Goal: Share content: Share content

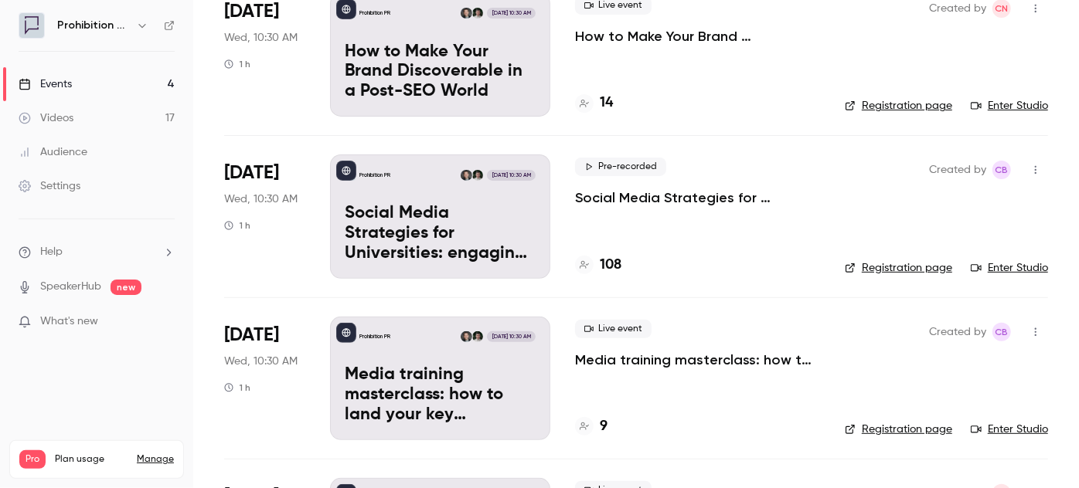
scroll to position [210, 0]
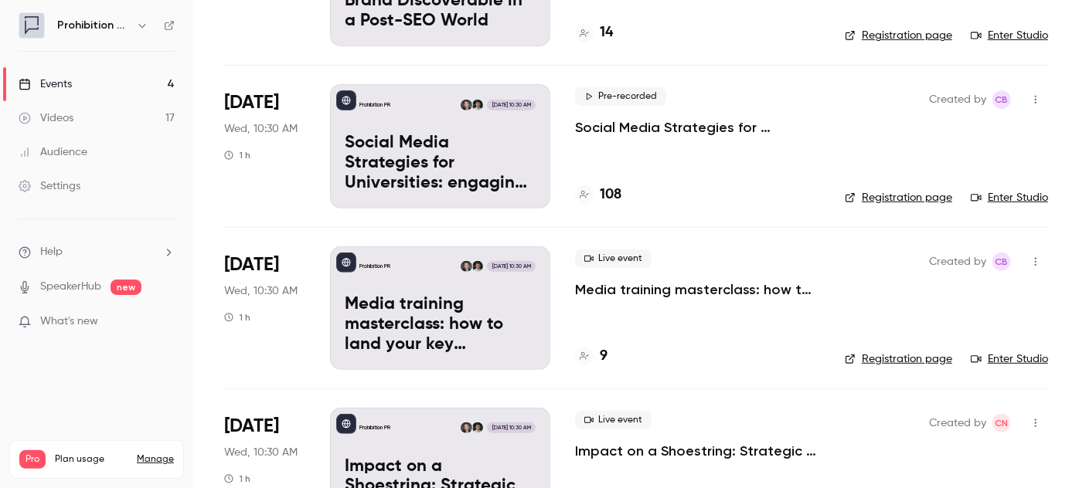
click at [621, 291] on p "Media training masterclass: how to land your key messages in a digital-first wo…" at bounding box center [697, 290] width 245 height 19
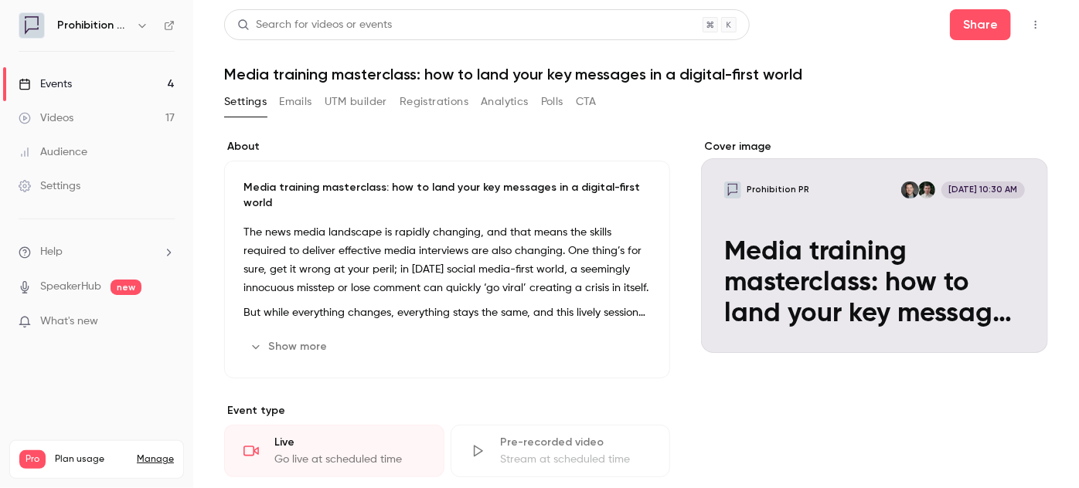
click at [1029, 26] on icon "button" at bounding box center [1035, 24] width 12 height 11
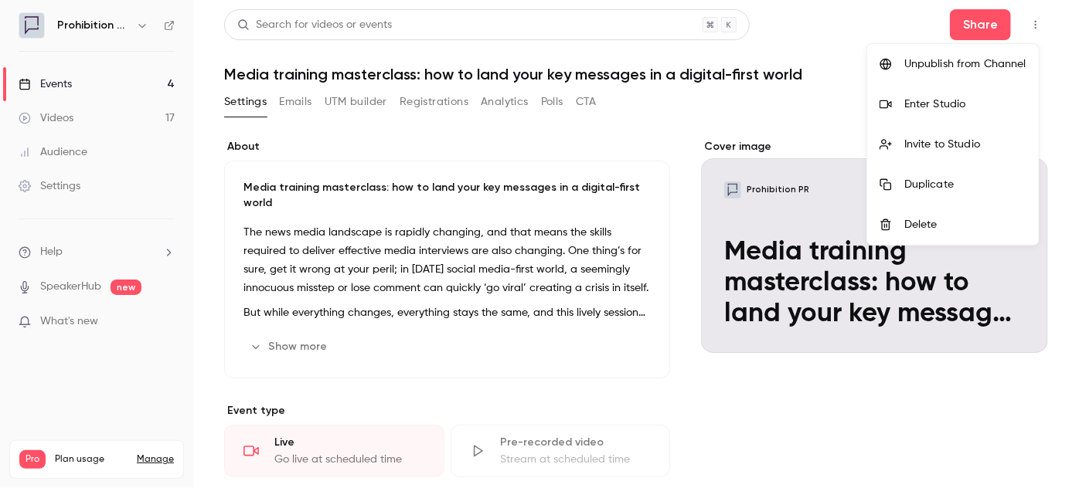
click at [968, 29] on div at bounding box center [539, 244] width 1079 height 488
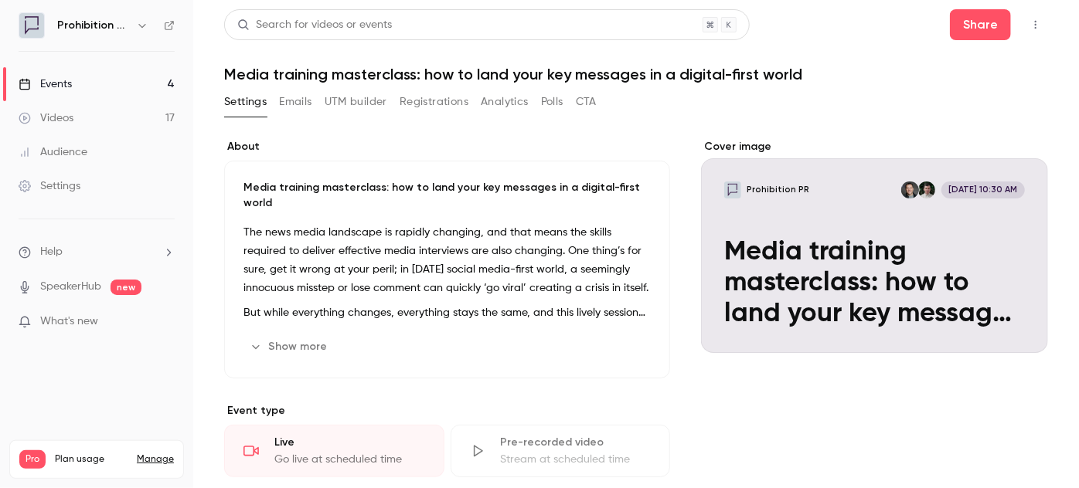
click at [968, 29] on button "Share" at bounding box center [980, 24] width 61 height 31
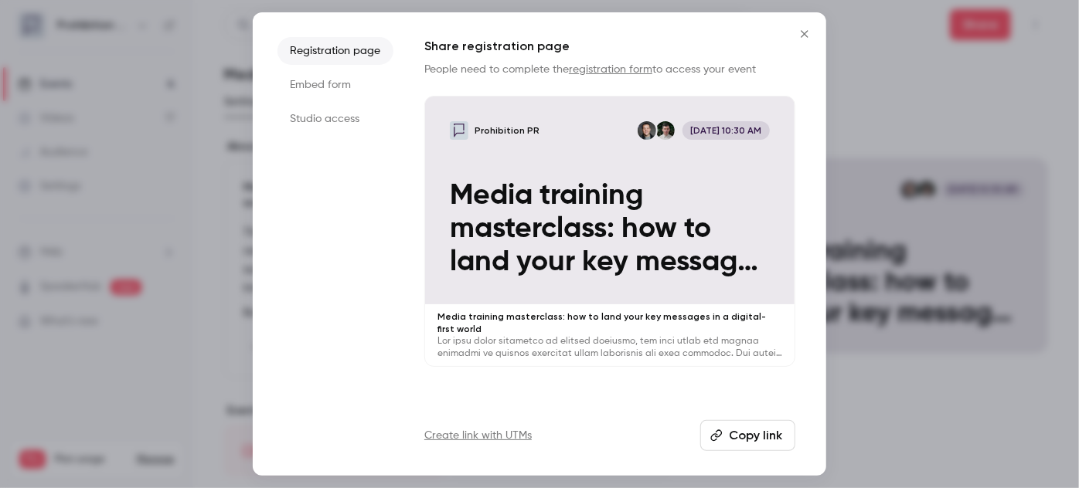
click at [722, 433] on icon "button" at bounding box center [717, 436] width 12 height 12
click at [628, 221] on p "Media training masterclass: how to land your key messages in a digital-first wo…" at bounding box center [609, 229] width 319 height 100
click at [798, 28] on icon "Close" at bounding box center [804, 34] width 19 height 12
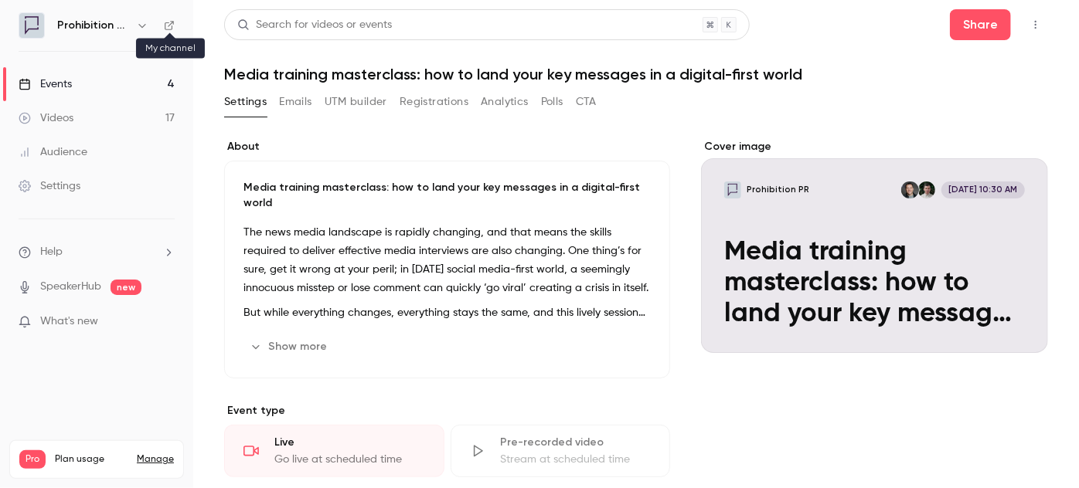
click at [165, 22] on icon at bounding box center [169, 25] width 11 height 11
click at [250, 345] on icon "button" at bounding box center [256, 347] width 12 height 12
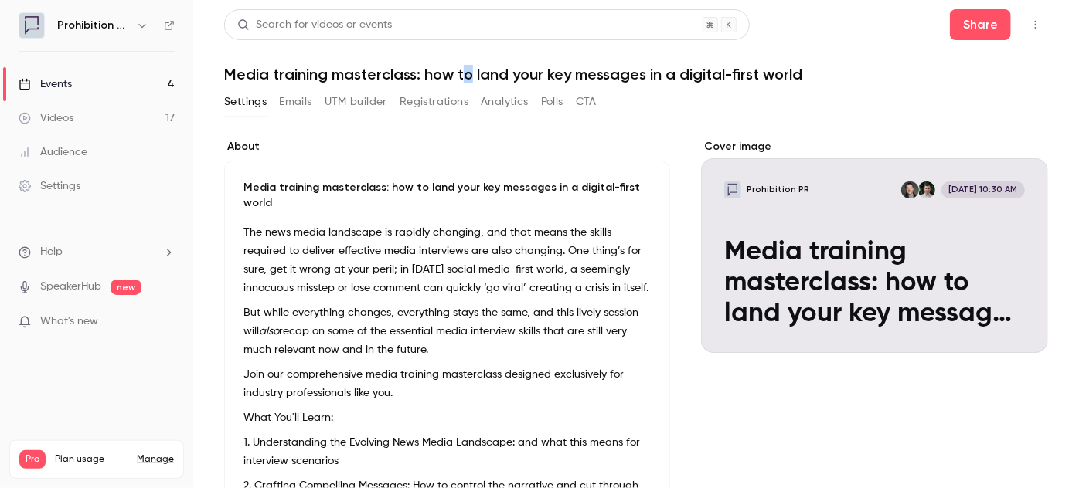
drag, startPoint x: 461, startPoint y: 73, endPoint x: 470, endPoint y: 71, distance: 9.4
click at [470, 71] on h1 "Media training masterclass: how to land your key messages in a digital-first wo…" at bounding box center [636, 74] width 824 height 19
click at [677, 96] on div "Settings Emails UTM builder Registrations Analytics Polls CTA" at bounding box center [636, 105] width 824 height 31
click at [70, 83] on div "Events" at bounding box center [45, 84] width 53 height 15
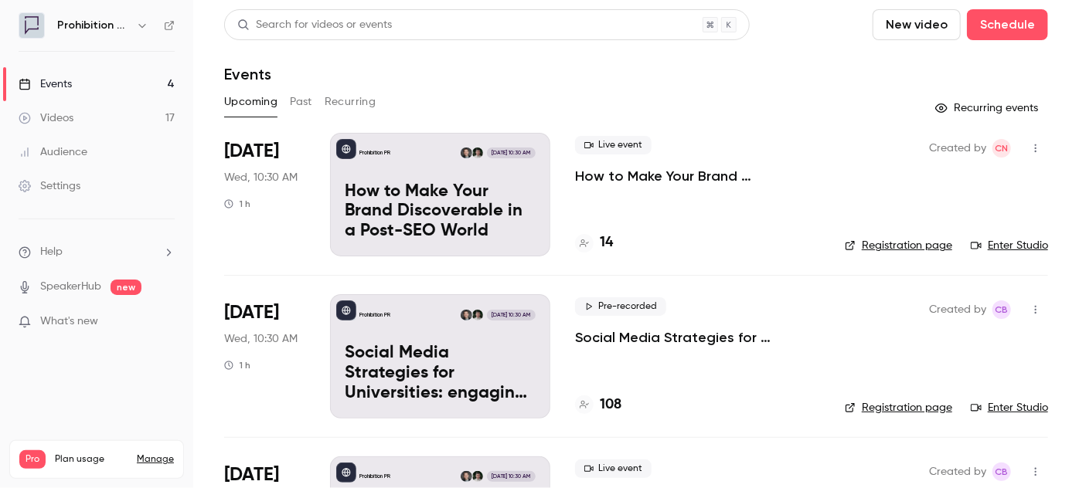
click at [632, 172] on p "How to Make Your Brand Discoverable in a Post-SEO World" at bounding box center [697, 176] width 245 height 19
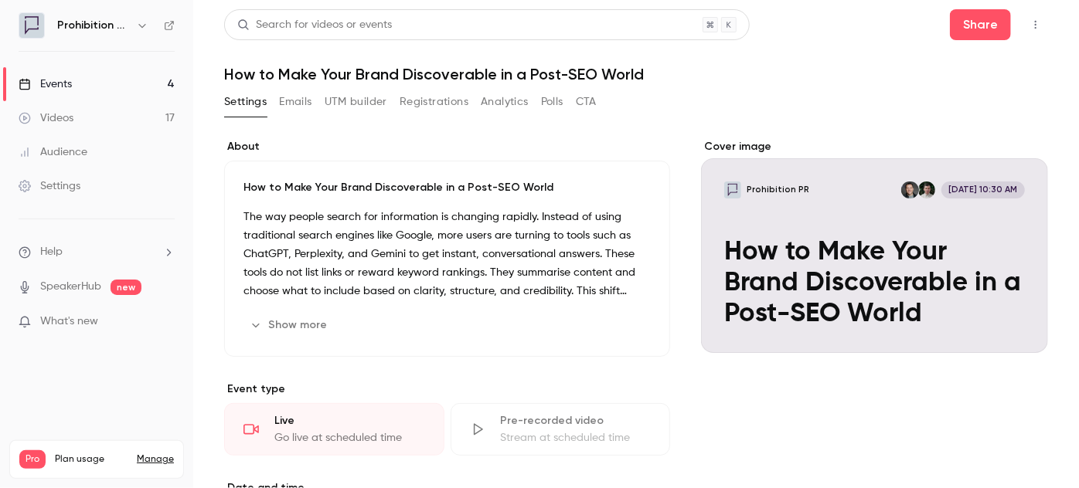
click at [566, 199] on div "How to Make Your Brand Discoverable in a Post-SEO World The way people search f…" at bounding box center [447, 259] width 446 height 196
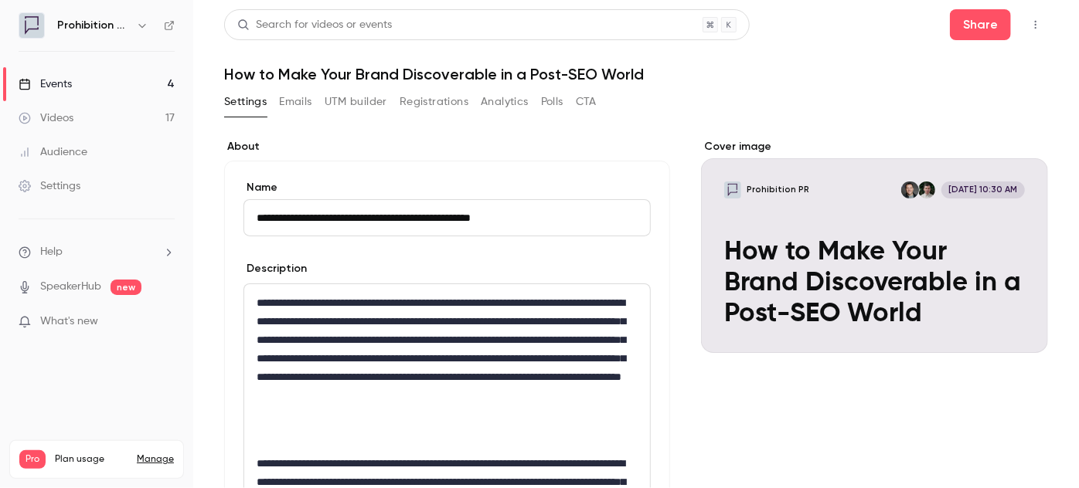
click at [1023, 29] on button "button" at bounding box center [1035, 24] width 25 height 25
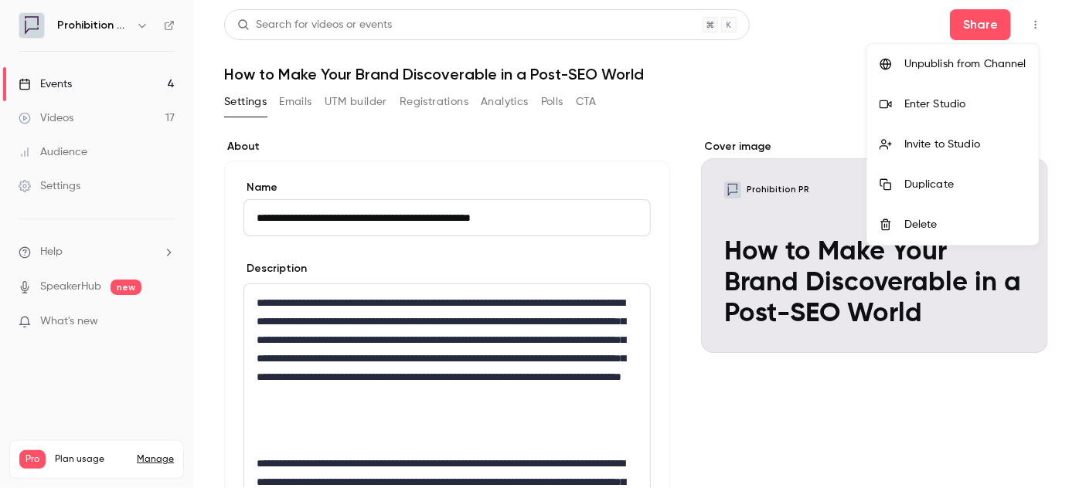
click at [949, 22] on div at bounding box center [539, 244] width 1079 height 488
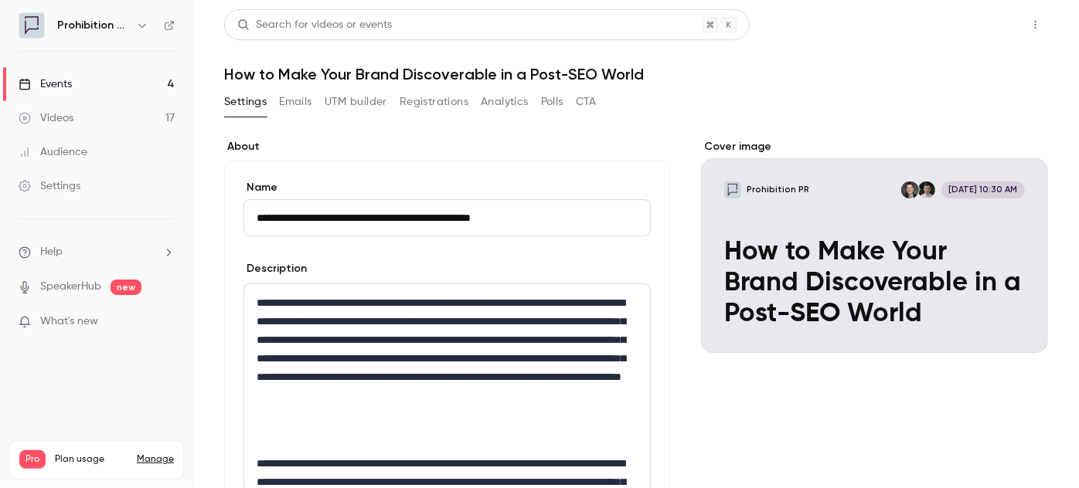
click at [950, 22] on button "Share" at bounding box center [980, 24] width 61 height 31
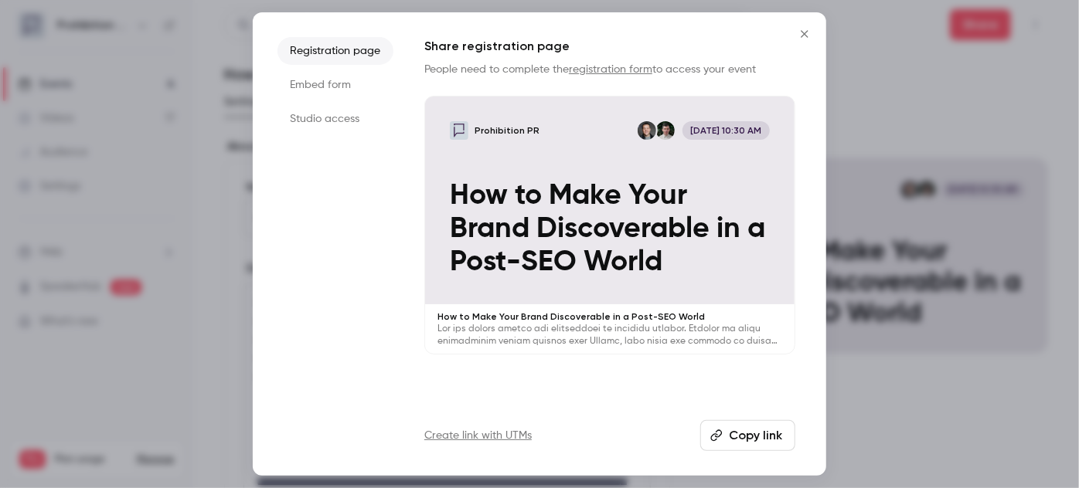
click at [722, 437] on icon "button" at bounding box center [716, 436] width 12 height 12
click at [640, 332] on p at bounding box center [609, 335] width 345 height 25
click at [808, 32] on icon "Close" at bounding box center [804, 34] width 19 height 12
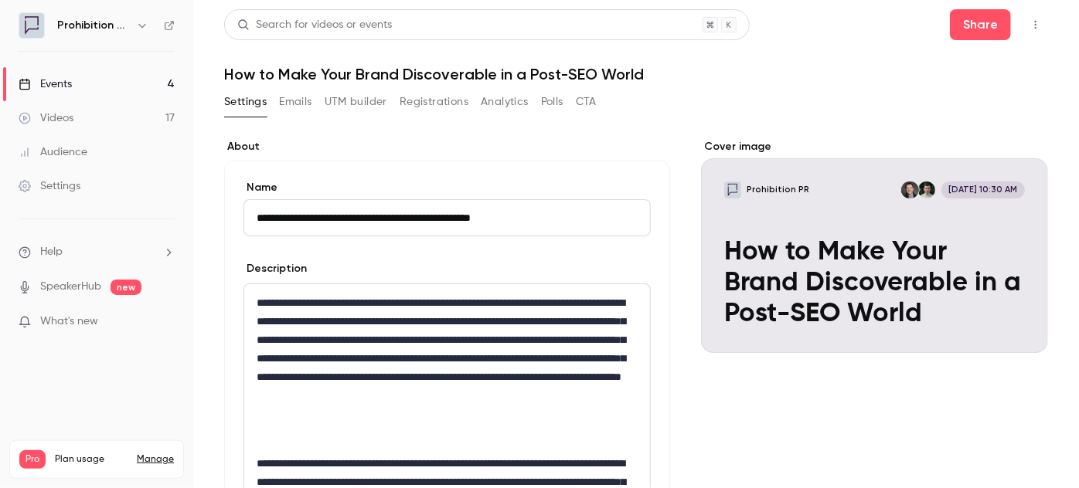
click at [1023, 24] on button "button" at bounding box center [1035, 24] width 25 height 25
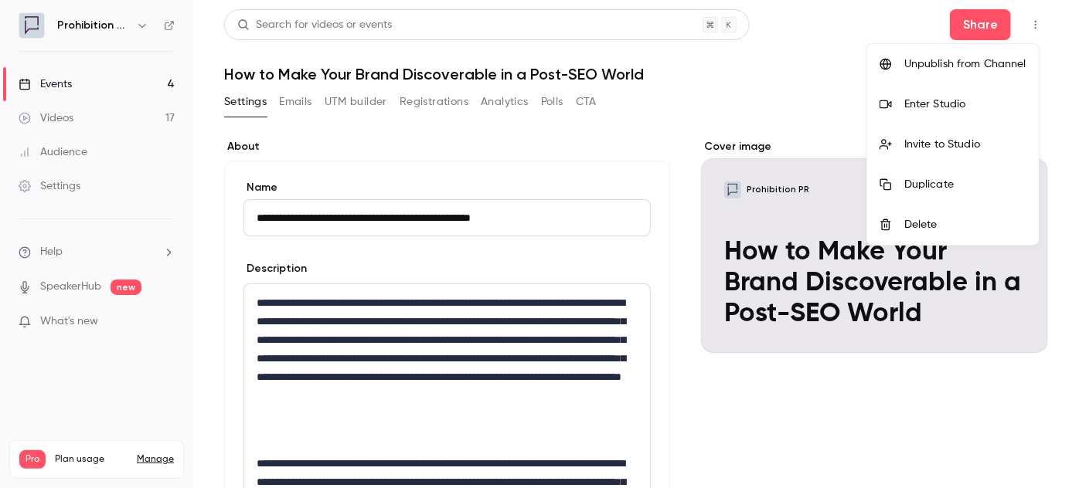
click at [975, 26] on div at bounding box center [539, 244] width 1079 height 488
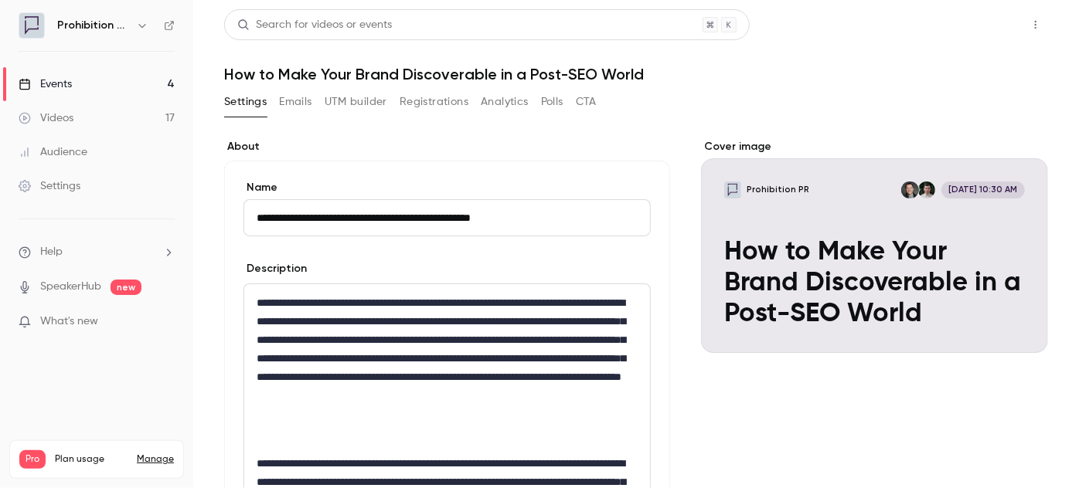
click at [975, 26] on button "Share" at bounding box center [980, 24] width 61 height 31
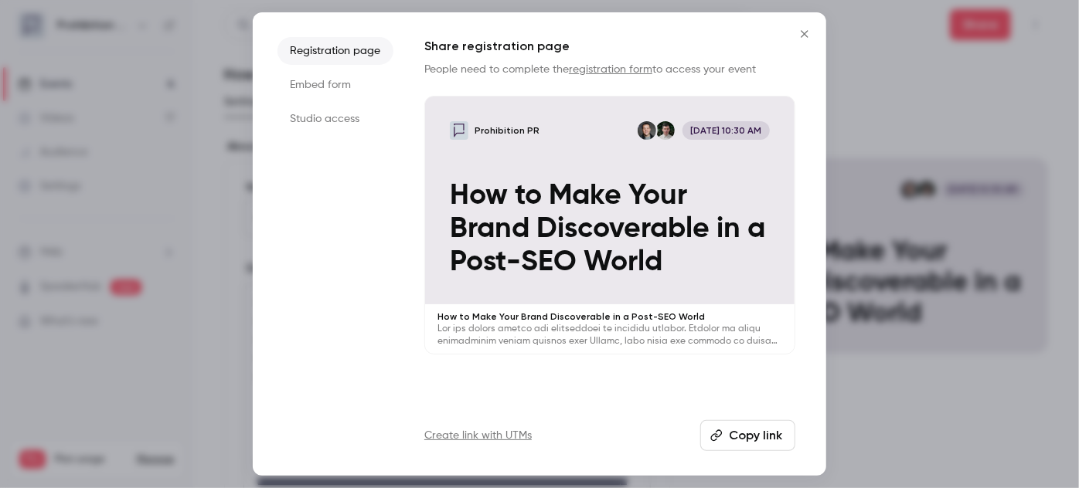
click at [777, 451] on button "Copy link" at bounding box center [747, 435] width 95 height 31
click at [798, 35] on icon "Close" at bounding box center [804, 34] width 19 height 12
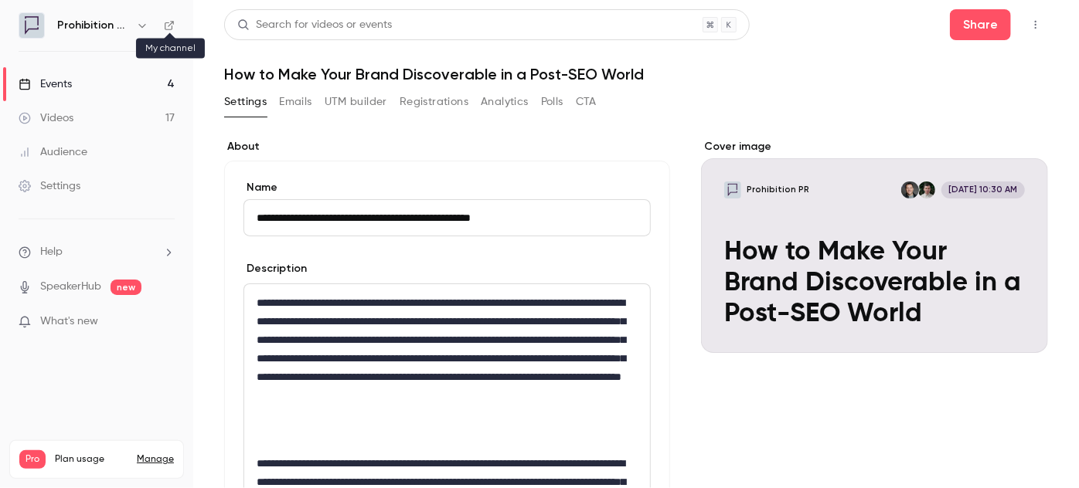
click at [175, 26] on nav "Prohibition PR Events 4 Videos 17 Audience Settings Help SpeakerHub new What's …" at bounding box center [96, 244] width 193 height 488
click at [169, 22] on icon at bounding box center [169, 25] width 11 height 11
click at [179, 28] on nav "Prohibition PR Events 4 Videos 17 Audience Settings Help SpeakerHub new What's …" at bounding box center [96, 244] width 193 height 488
click at [175, 27] on nav "Prohibition PR Events 4 Videos 17 Audience Settings Help SpeakerHub new What's …" at bounding box center [96, 244] width 193 height 488
click at [168, 21] on icon at bounding box center [169, 25] width 11 height 11
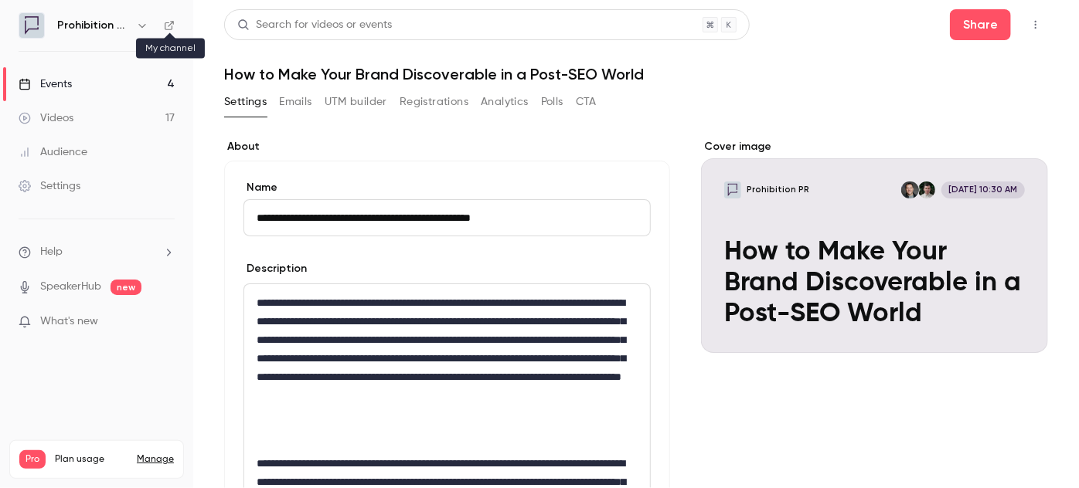
click at [172, 22] on icon at bounding box center [169, 25] width 9 height 9
click at [66, 83] on div "Events" at bounding box center [45, 84] width 53 height 15
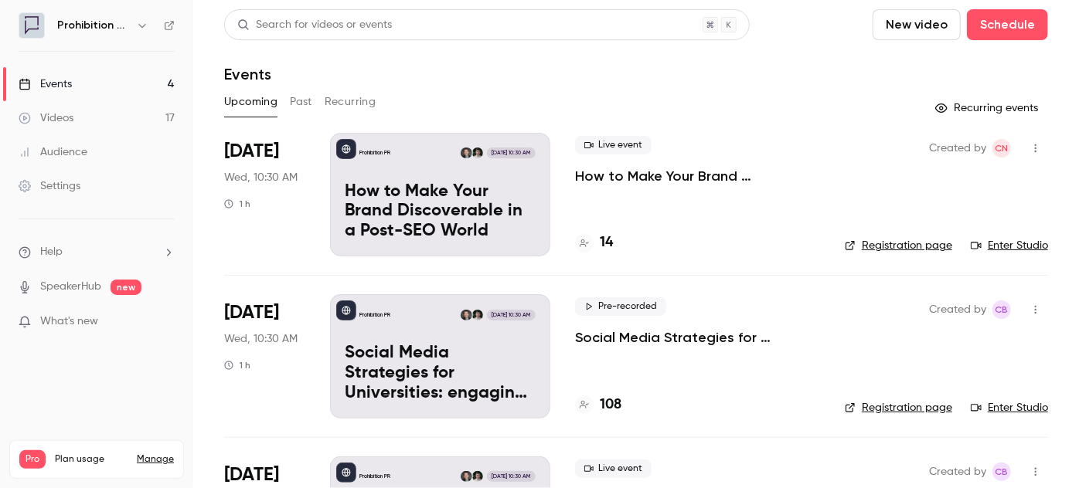
click at [309, 100] on button "Past" at bounding box center [301, 102] width 22 height 25
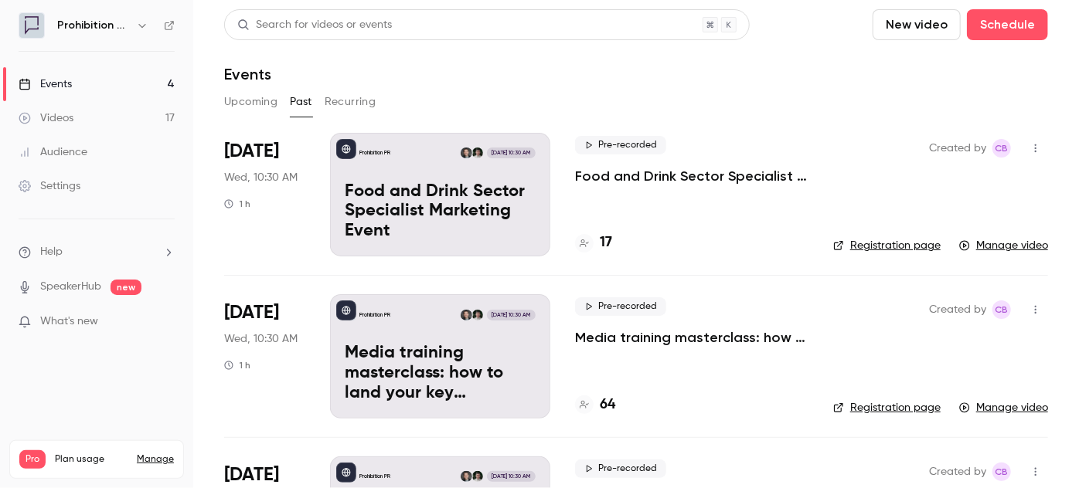
click at [63, 119] on div "Videos" at bounding box center [46, 118] width 55 height 15
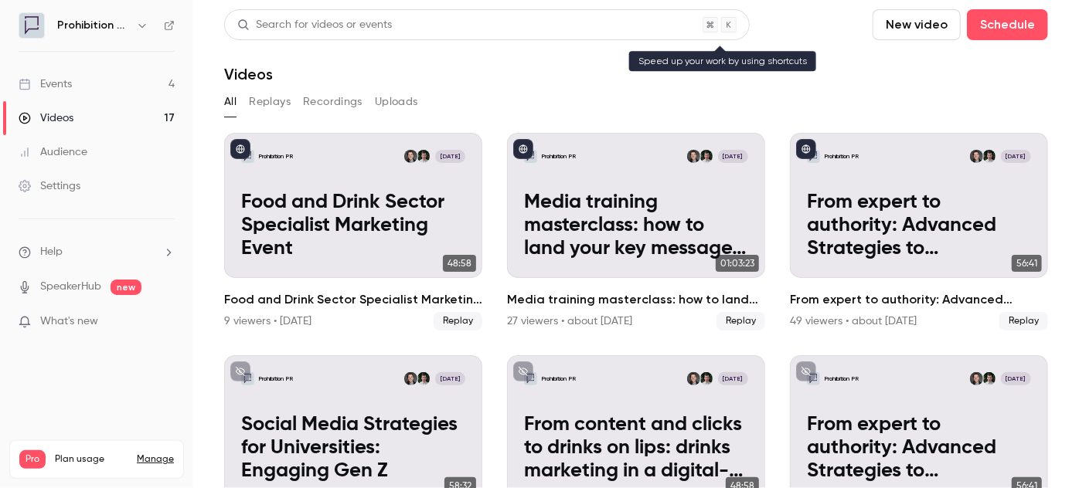
click at [426, 26] on div "Search for videos or events" at bounding box center [487, 24] width 526 height 31
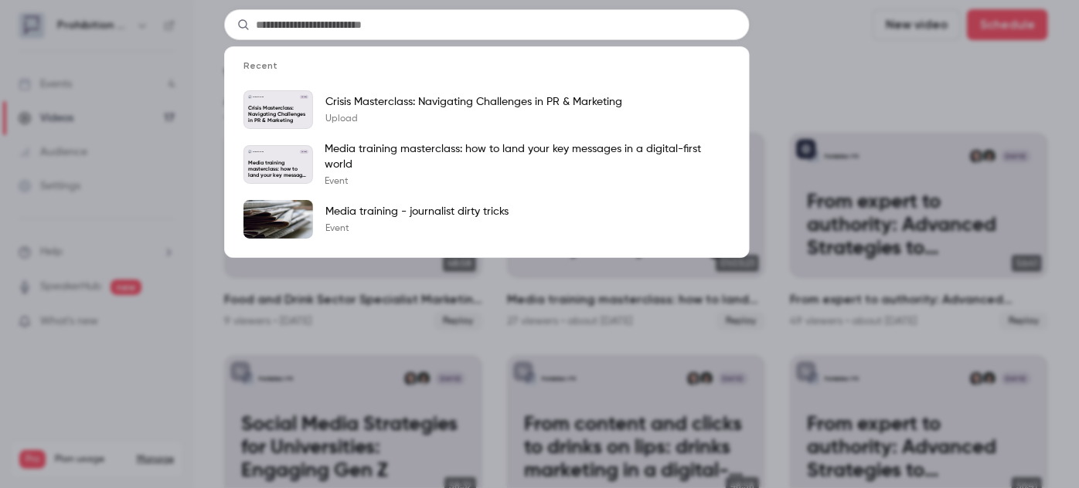
click at [429, 29] on input "text" at bounding box center [487, 24] width 526 height 31
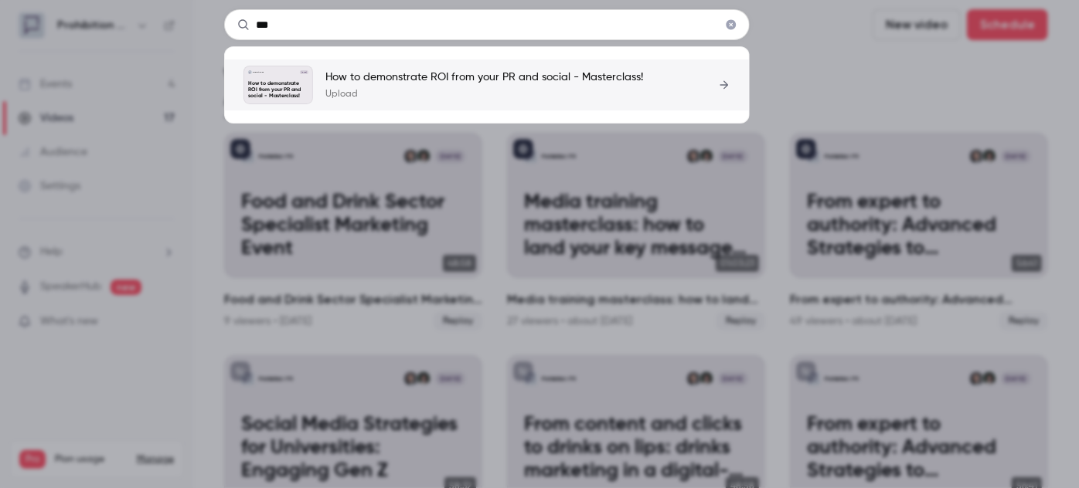
type input "***"
click at [488, 98] on p "Upload" at bounding box center [484, 94] width 318 height 12
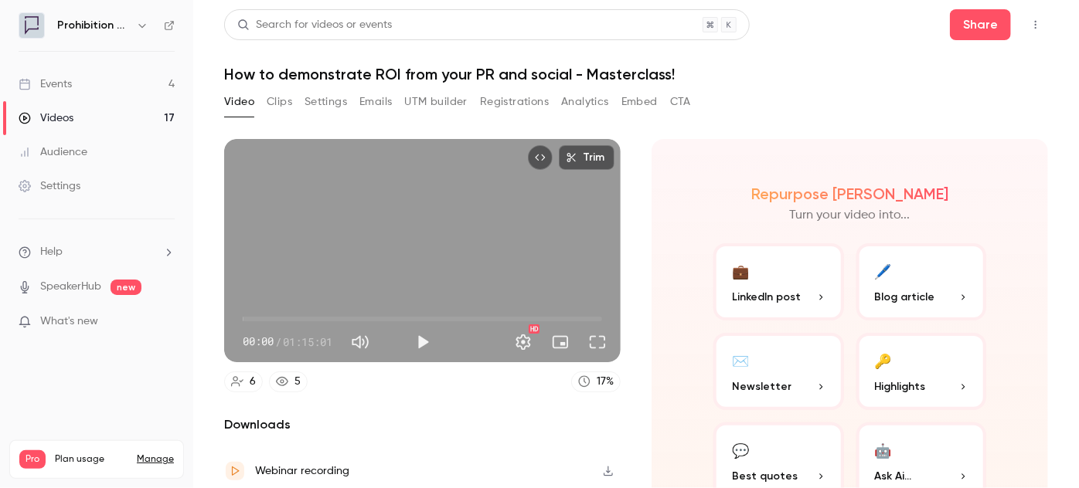
click at [1023, 24] on button "Top Bar Actions" at bounding box center [1035, 24] width 25 height 25
click at [963, 35] on div at bounding box center [539, 244] width 1079 height 488
click at [963, 35] on button "Share" at bounding box center [980, 24] width 61 height 31
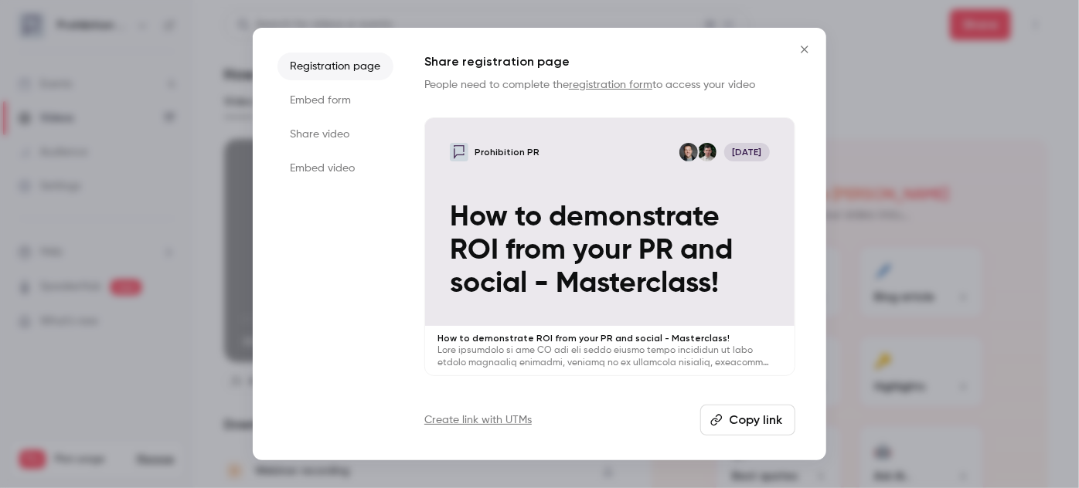
click at [759, 420] on button "Copy link" at bounding box center [747, 420] width 95 height 31
click at [801, 47] on icon "Close" at bounding box center [804, 49] width 19 height 12
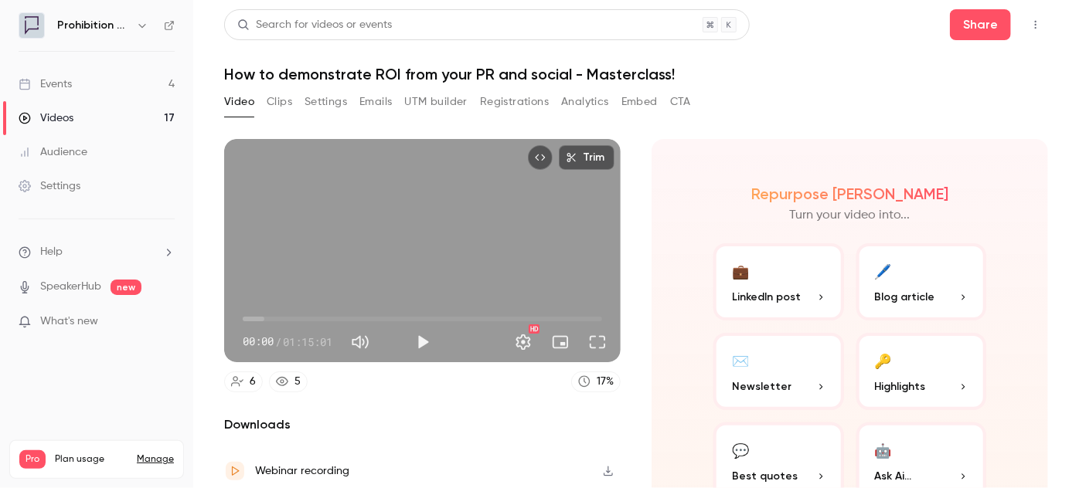
click at [74, 88] on link "Events 4" at bounding box center [96, 84] width 193 height 34
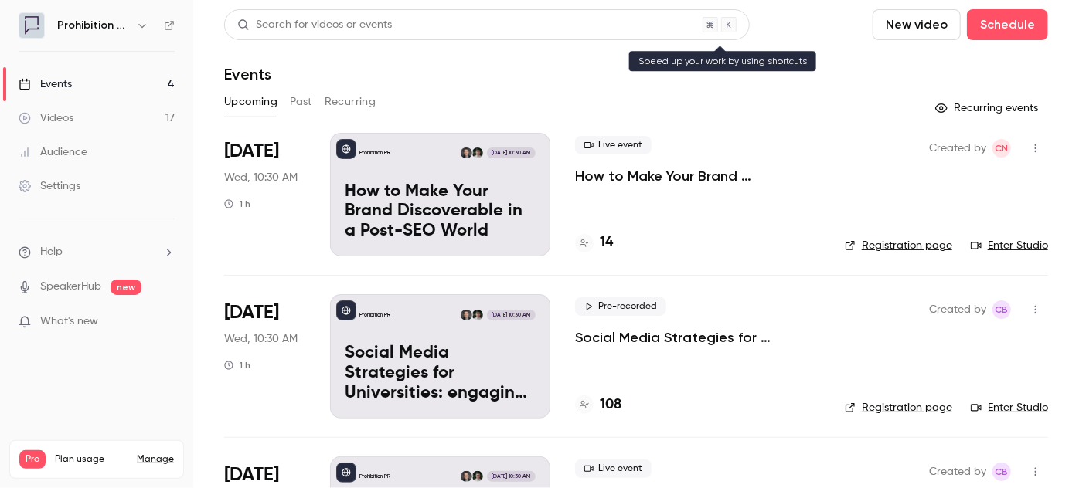
click at [390, 28] on div "Search for videos or events" at bounding box center [487, 24] width 526 height 31
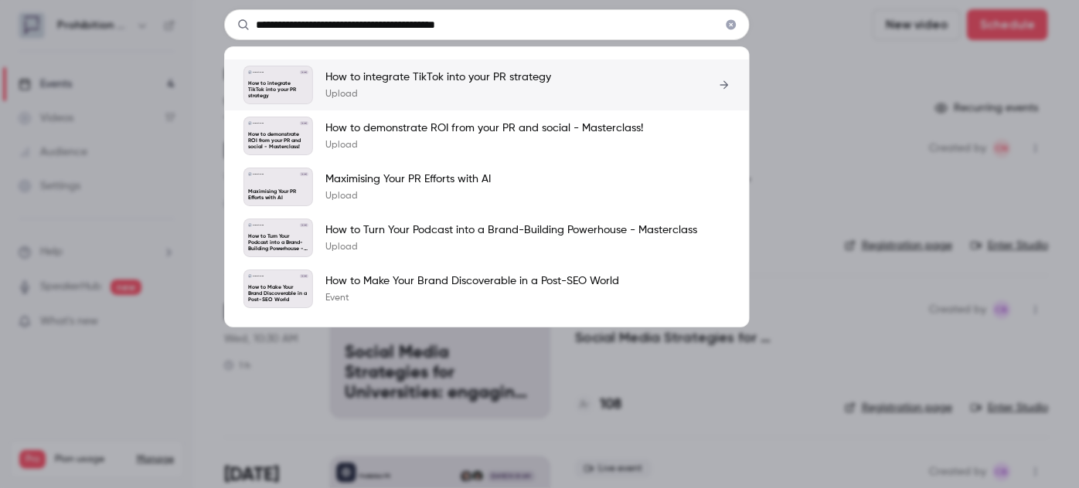
type input "**********"
click at [471, 77] on p "How to integrate TikTok into your PR strategy" at bounding box center [438, 77] width 226 height 15
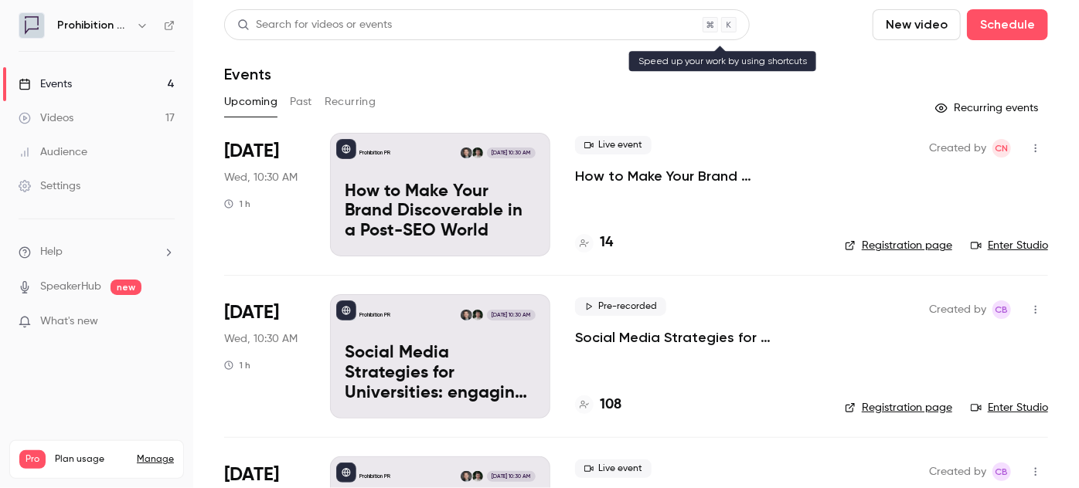
click at [468, 11] on div "Search for videos or events" at bounding box center [487, 24] width 526 height 31
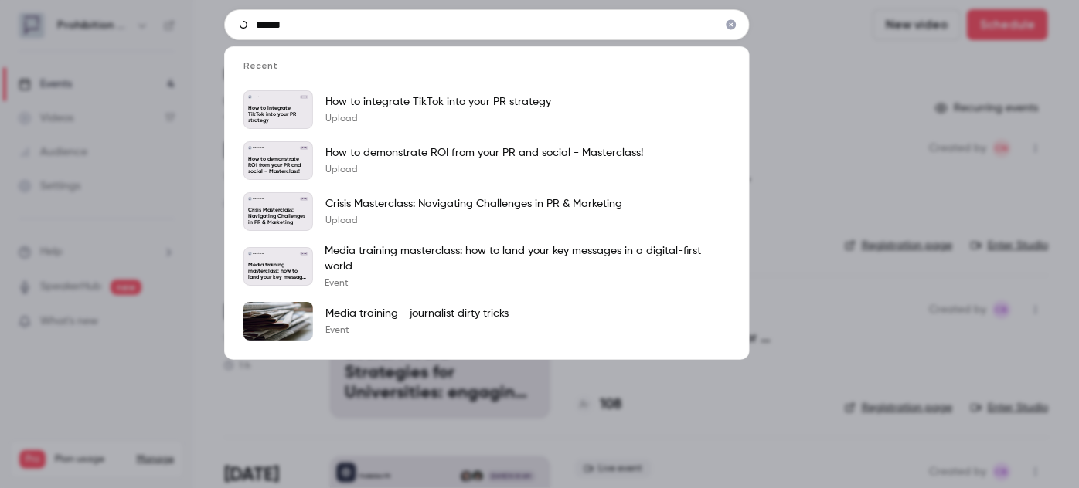
type input "******"
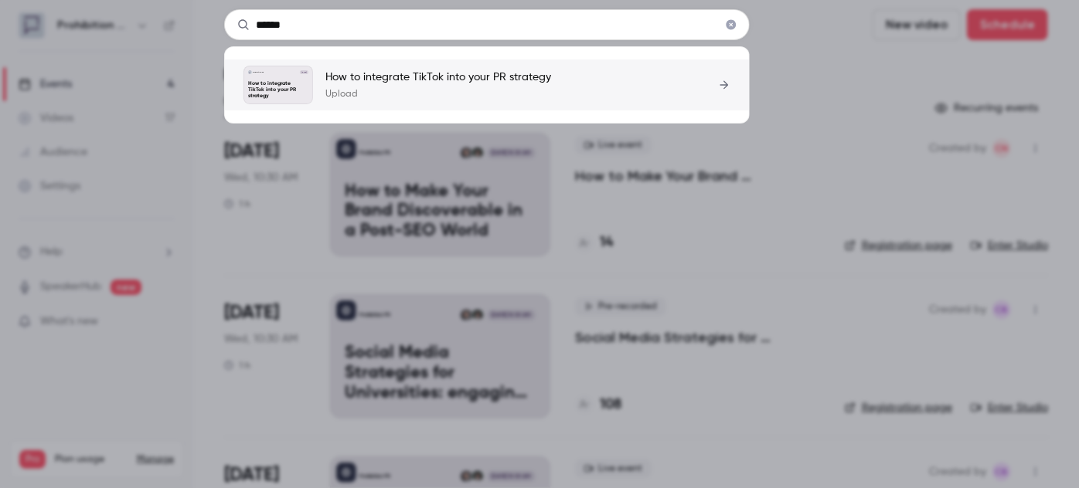
click at [444, 90] on p "Upload" at bounding box center [438, 94] width 226 height 12
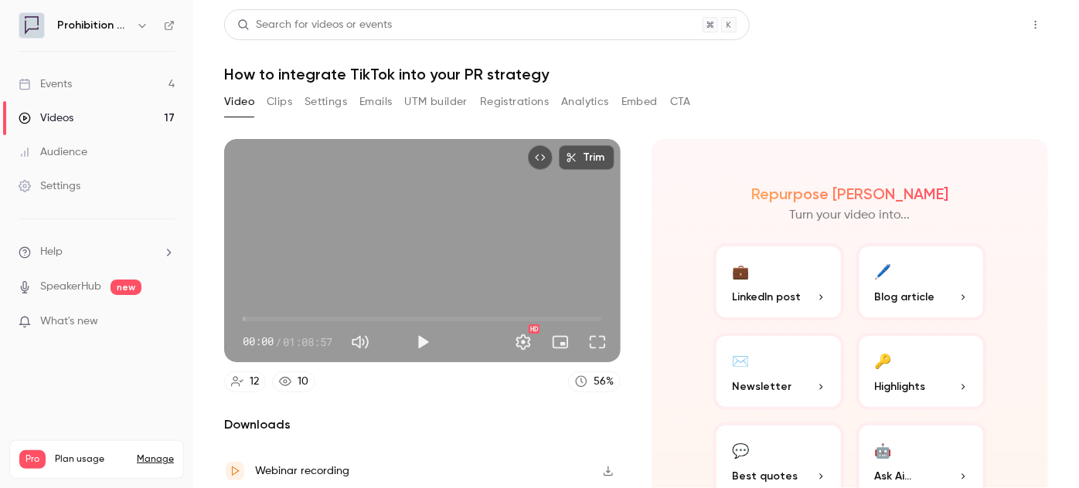
click at [983, 29] on button "Share" at bounding box center [980, 24] width 61 height 31
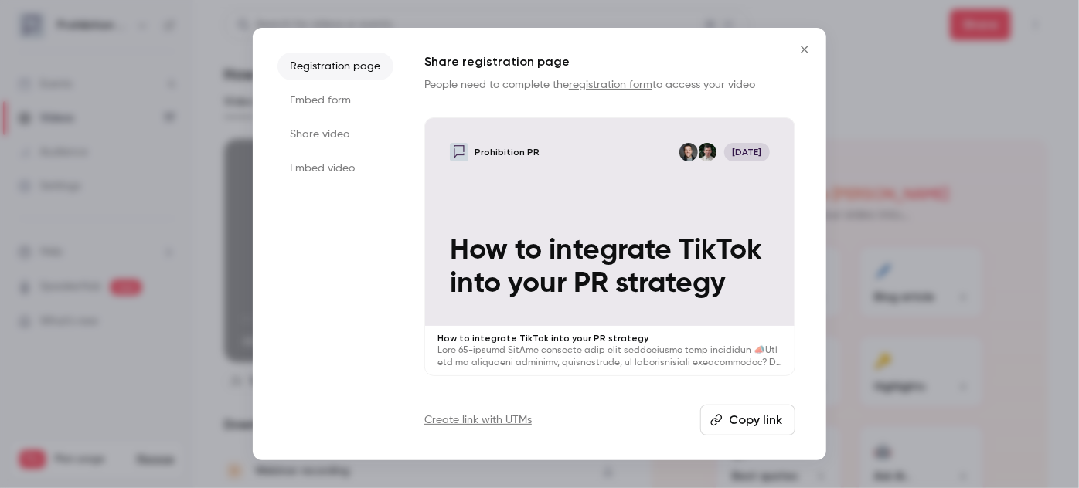
click at [756, 413] on button "Copy link" at bounding box center [747, 420] width 95 height 31
